Goal: Task Accomplishment & Management: Manage account settings

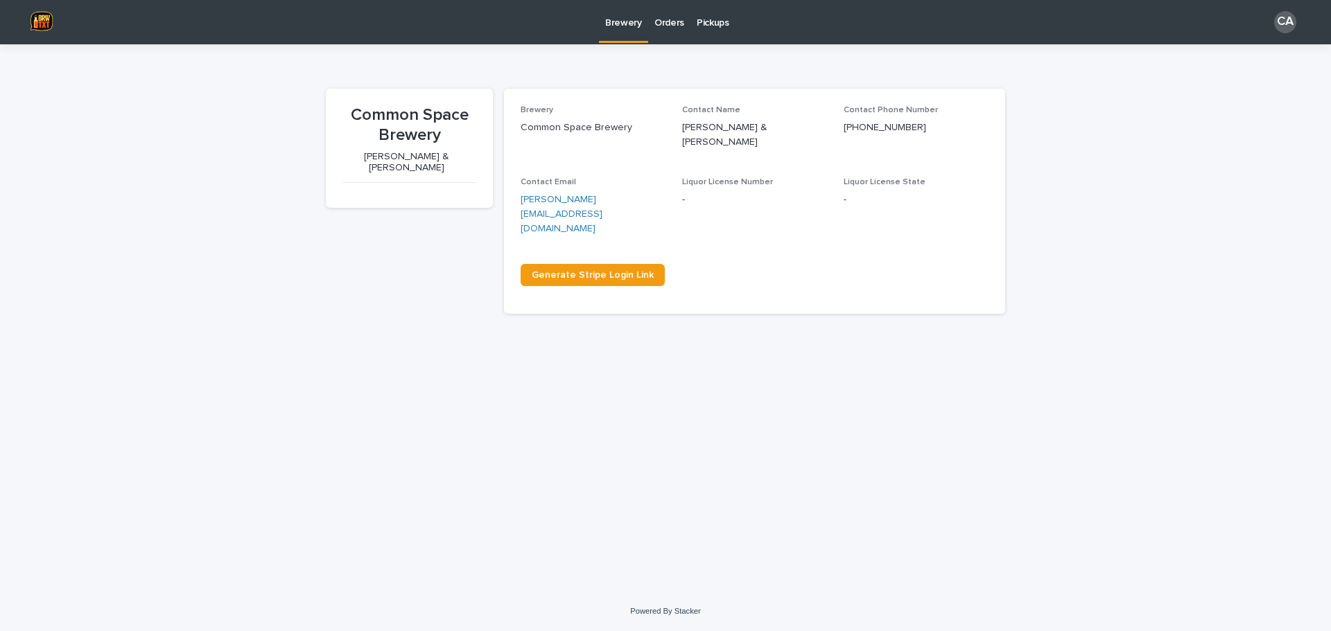
click at [718, 26] on p "Pickups" at bounding box center [712, 14] width 33 height 29
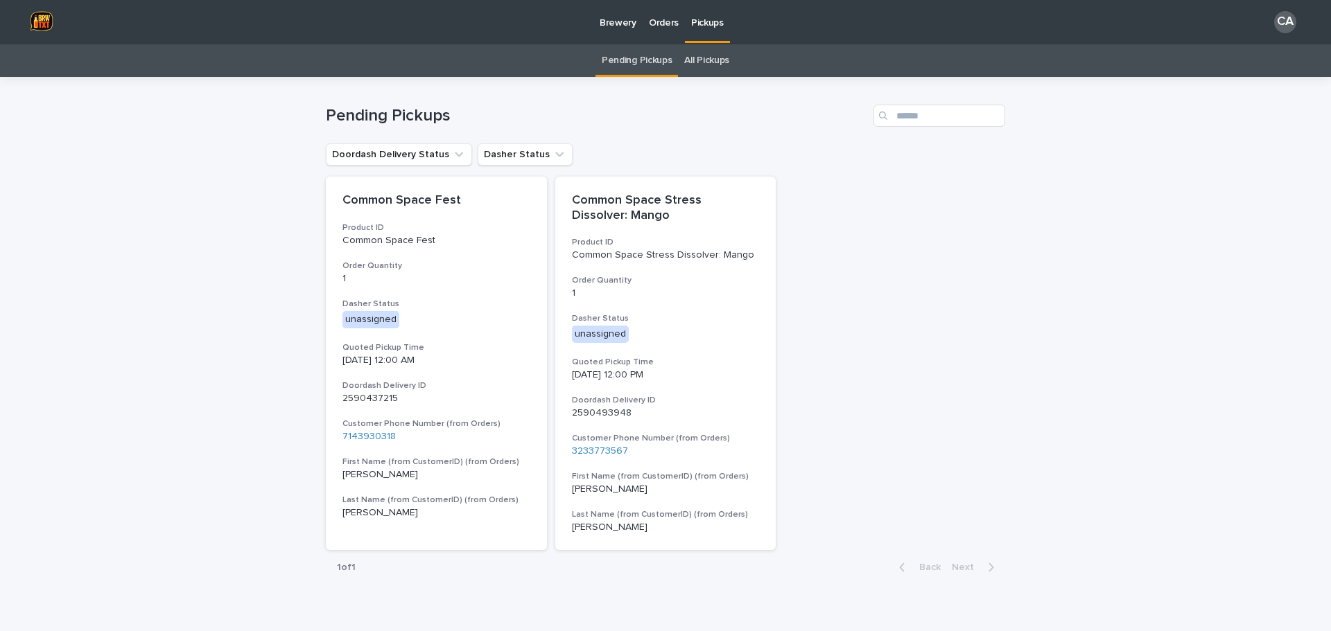
click at [714, 61] on link "All Pickups" at bounding box center [706, 60] width 45 height 33
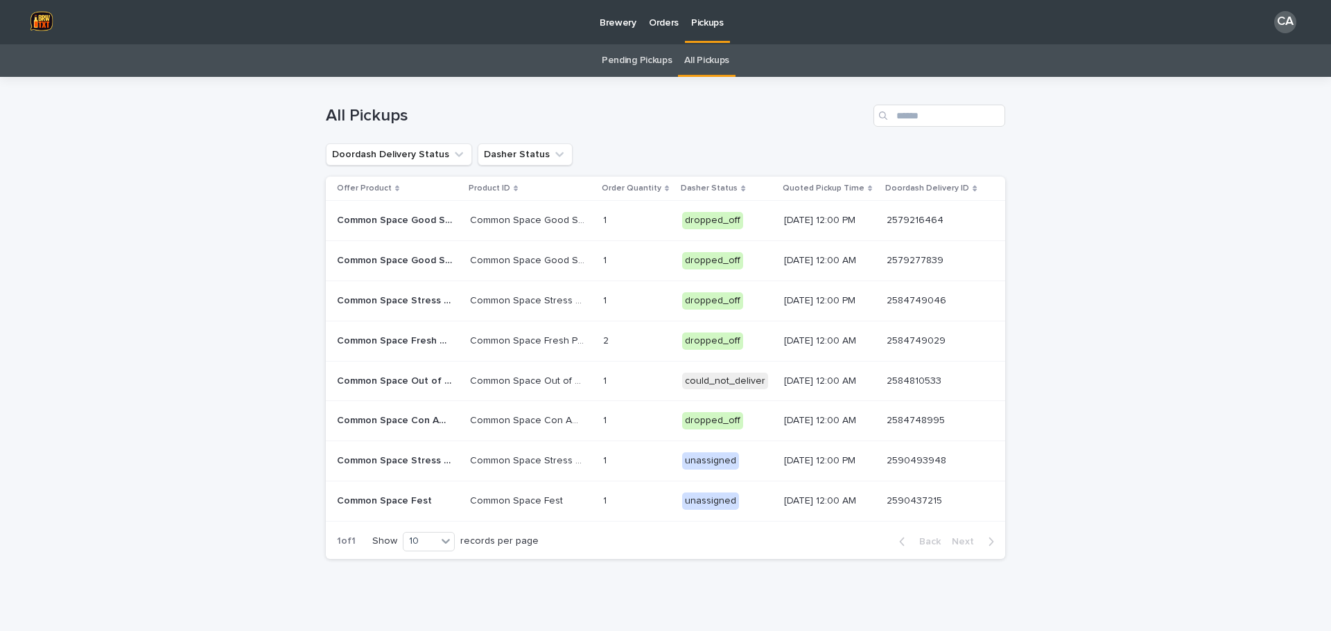
click at [664, 29] on link "Orders" at bounding box center [663, 21] width 42 height 43
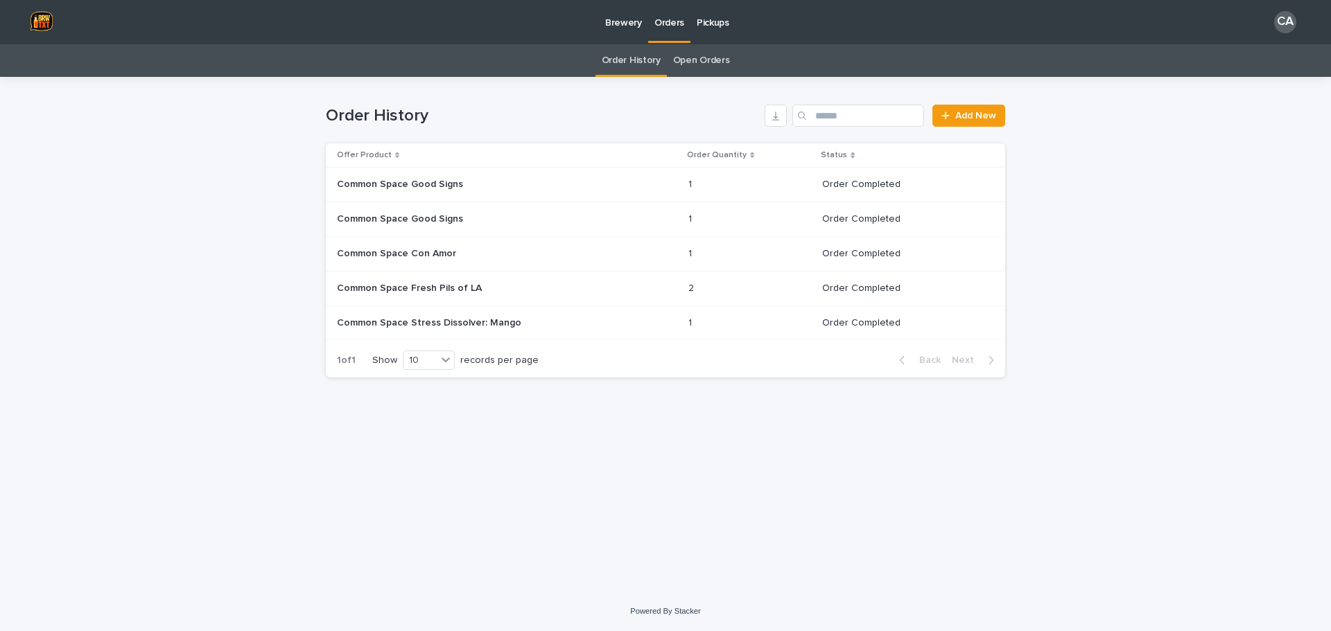
click at [703, 68] on link "Open Orders" at bounding box center [701, 60] width 57 height 33
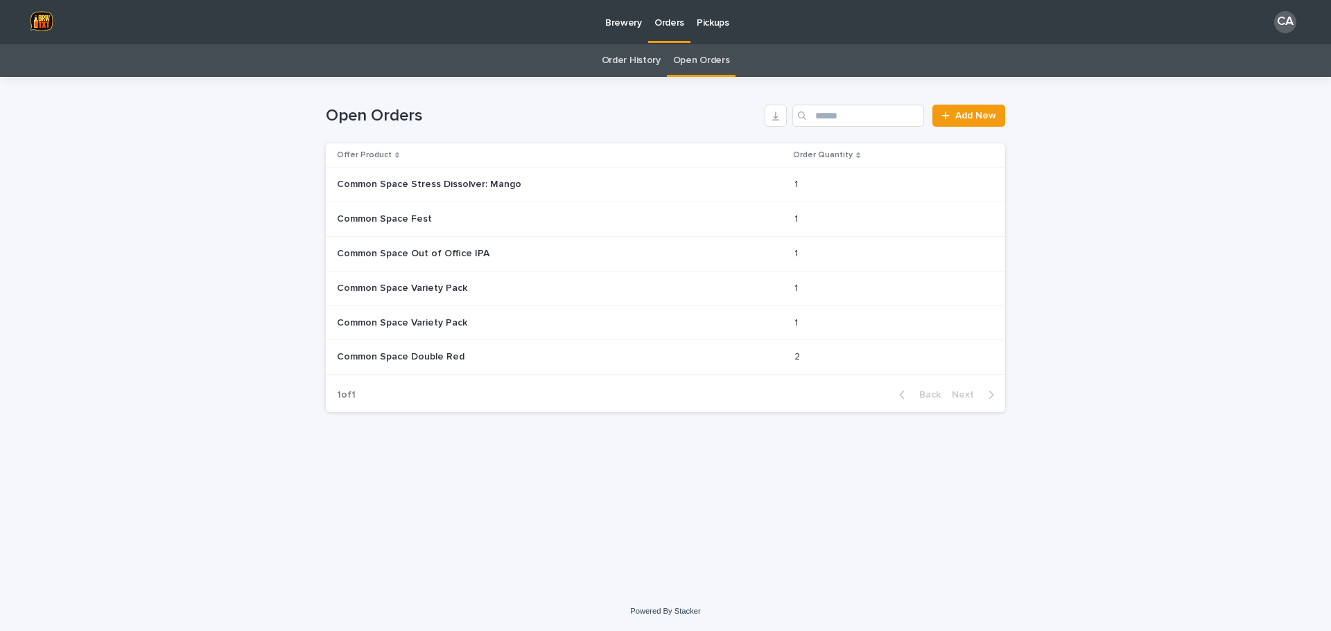
click at [1118, 211] on div "Loading... Saving… Loading... Saving… Open Orders Add New Offer Product Order Q…" at bounding box center [665, 334] width 1331 height 515
